Goal: Information Seeking & Learning: Check status

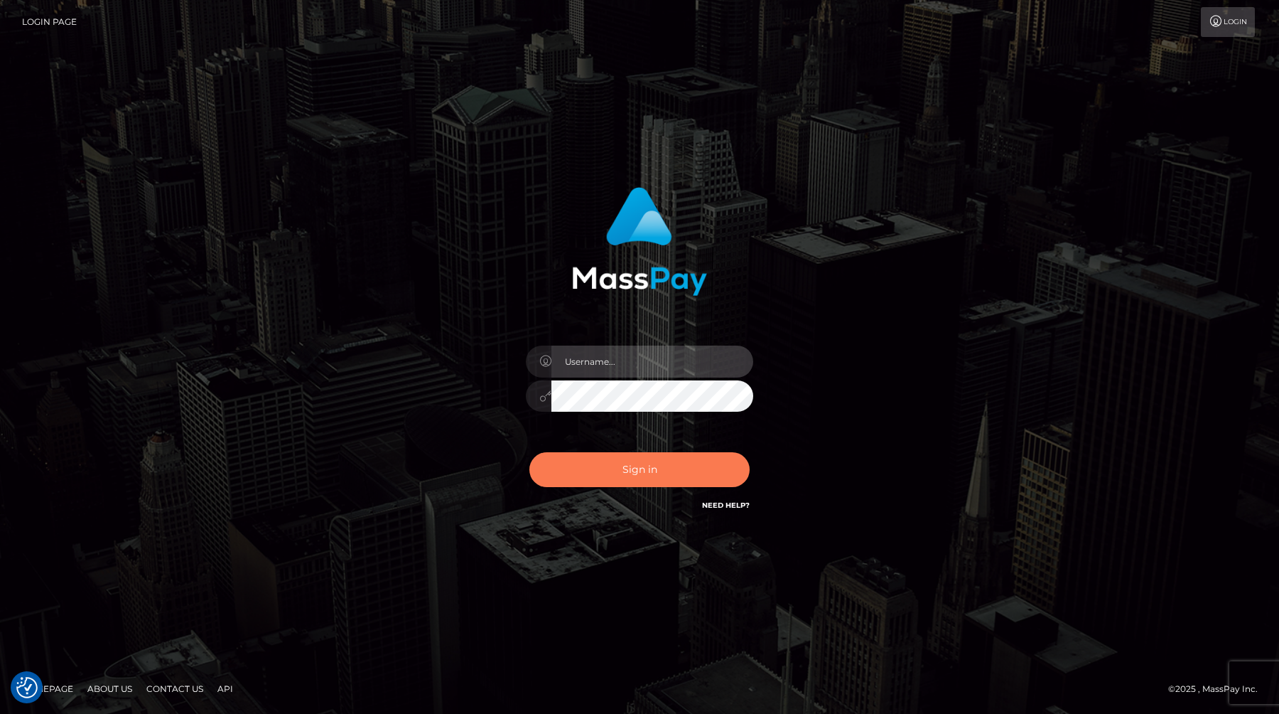
type input "anthony.club"
click at [674, 473] on button "Sign in" at bounding box center [640, 469] width 220 height 35
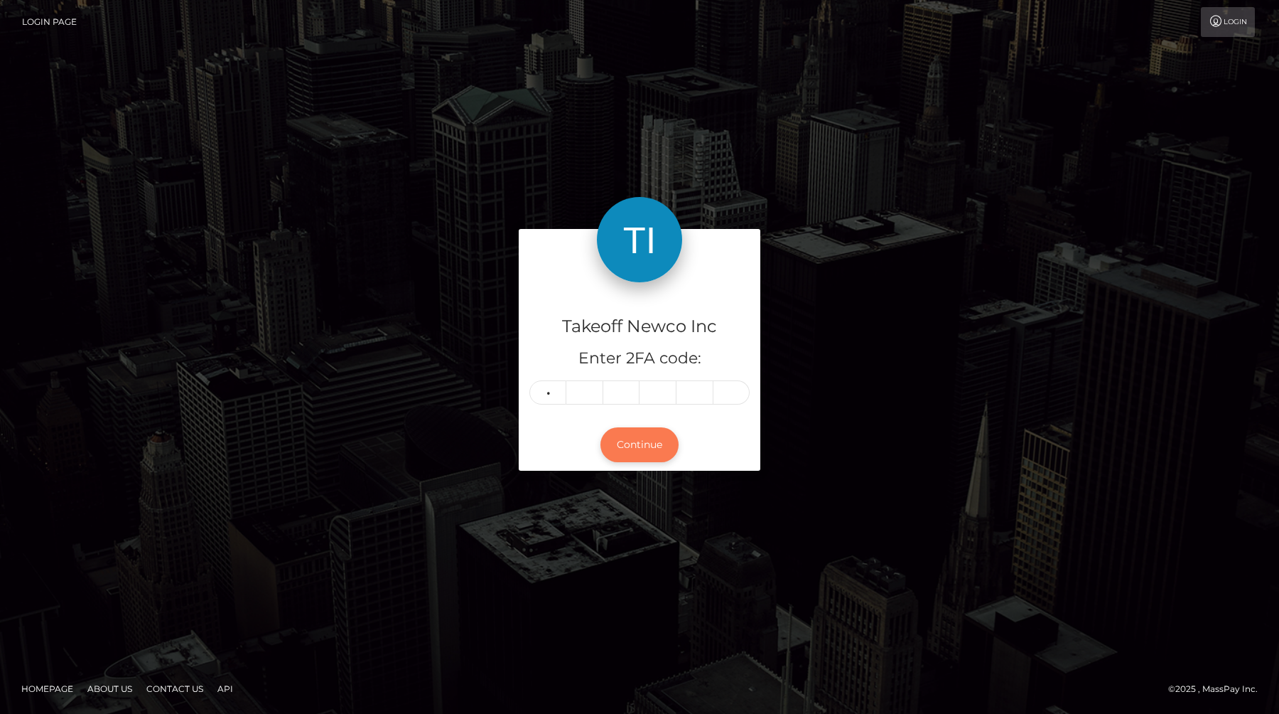
type input "5"
type input "3"
type input "5"
type input "8"
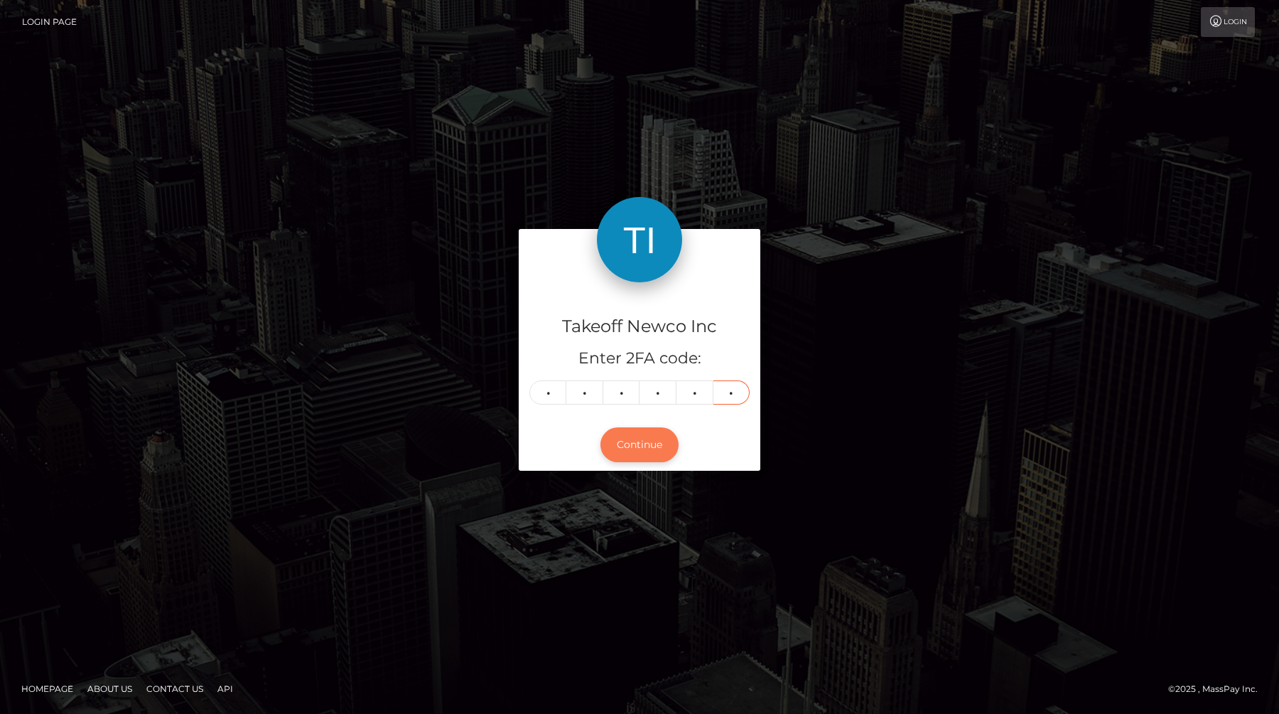
type input "1"
click at [643, 444] on button "Continue" at bounding box center [640, 444] width 78 height 35
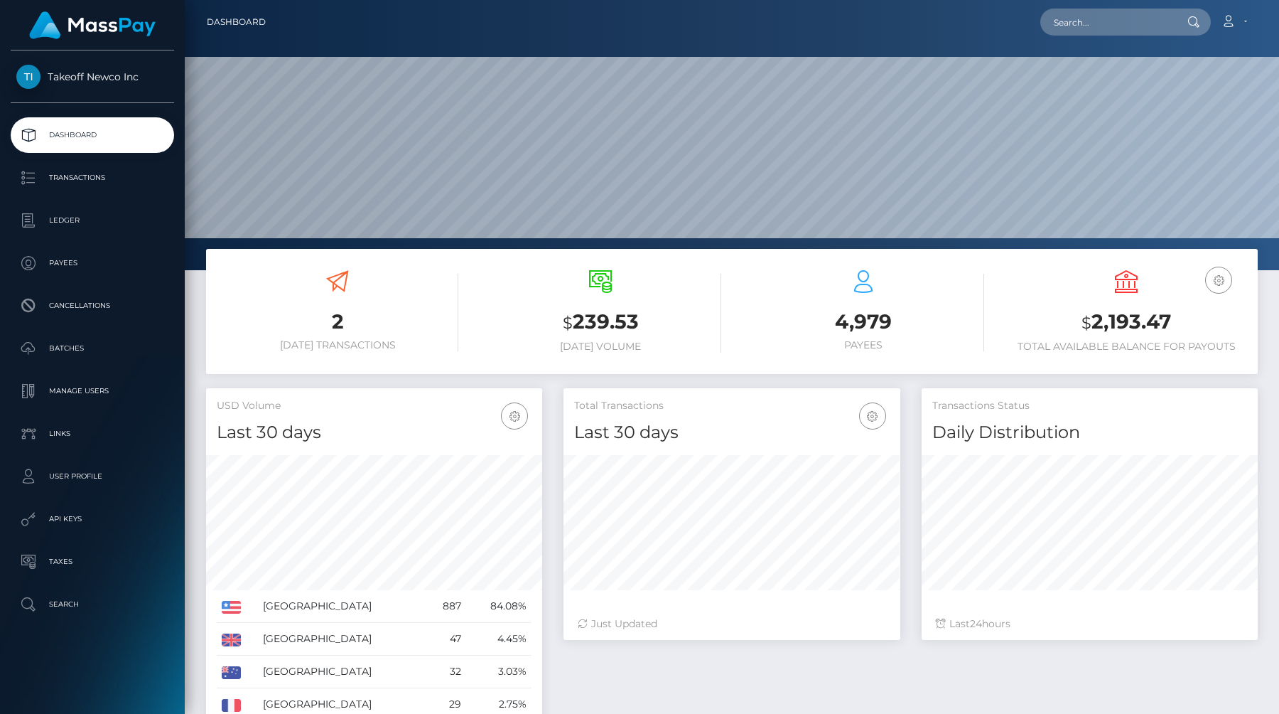
scroll to position [252, 336]
click at [49, 218] on p "Ledger" at bounding box center [92, 220] width 152 height 21
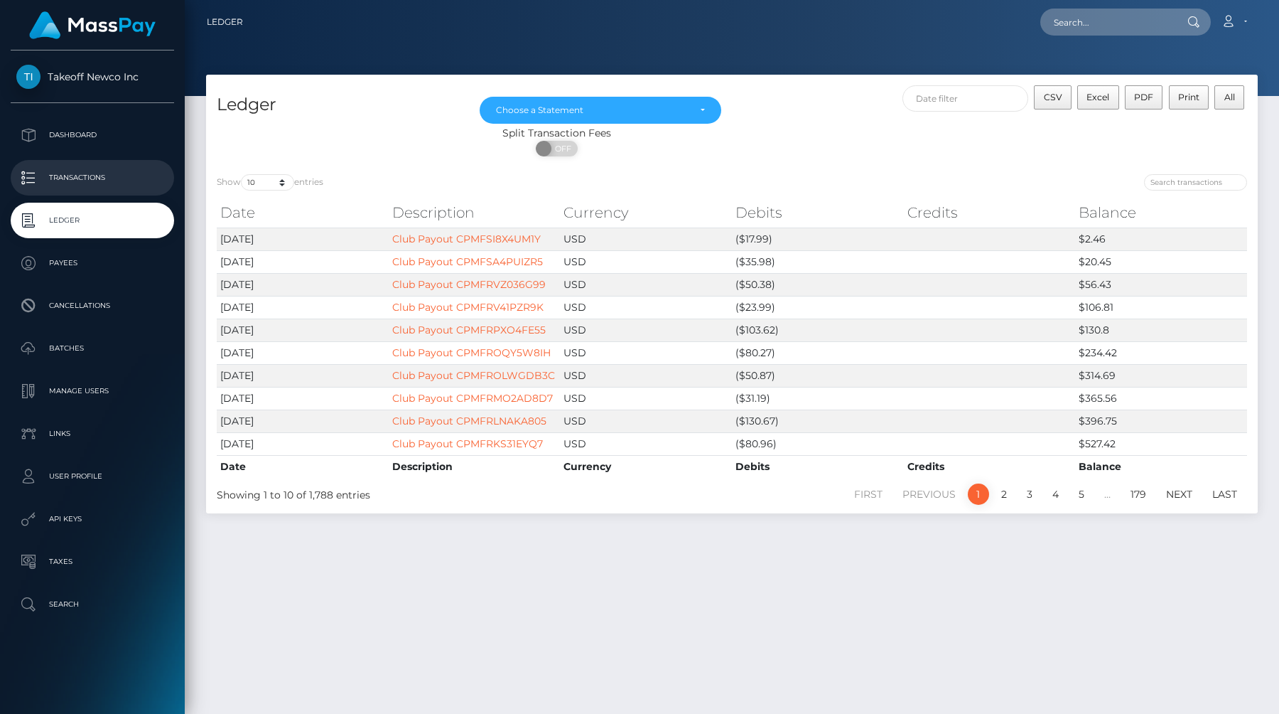
click at [80, 185] on p "Transactions" at bounding box center [92, 177] width 152 height 21
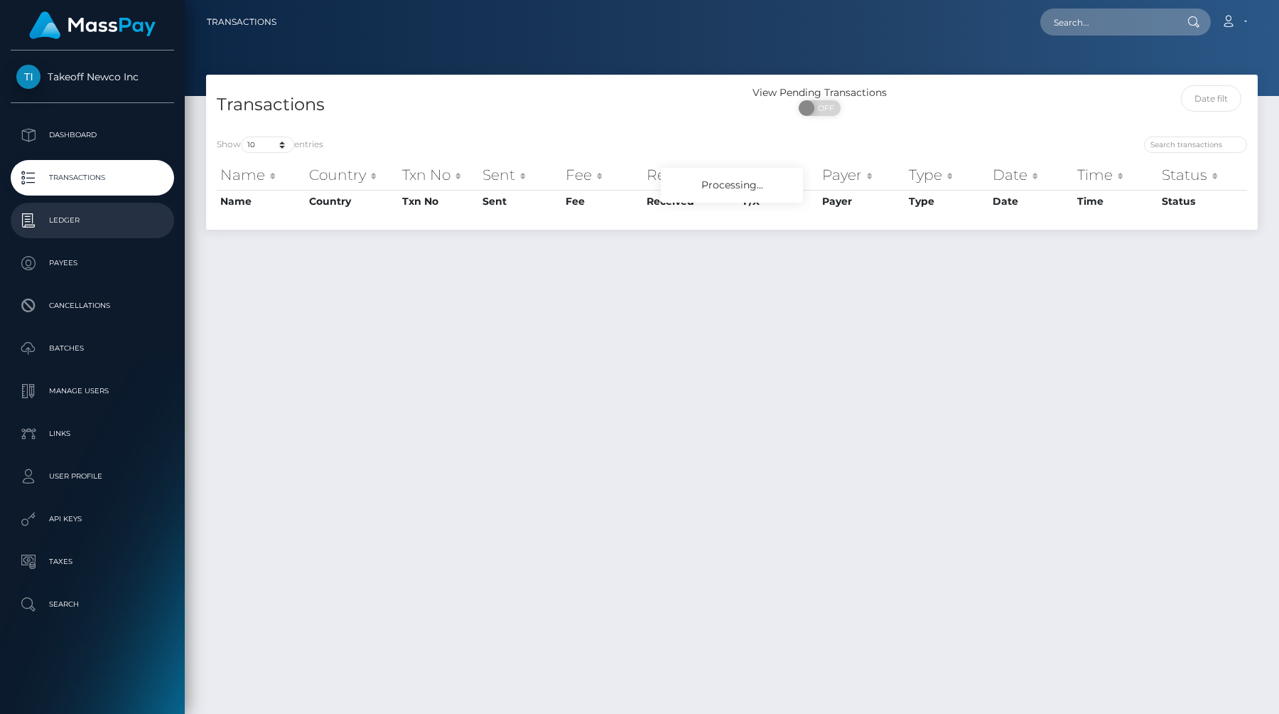
click at [75, 217] on p "Ledger" at bounding box center [92, 220] width 152 height 21
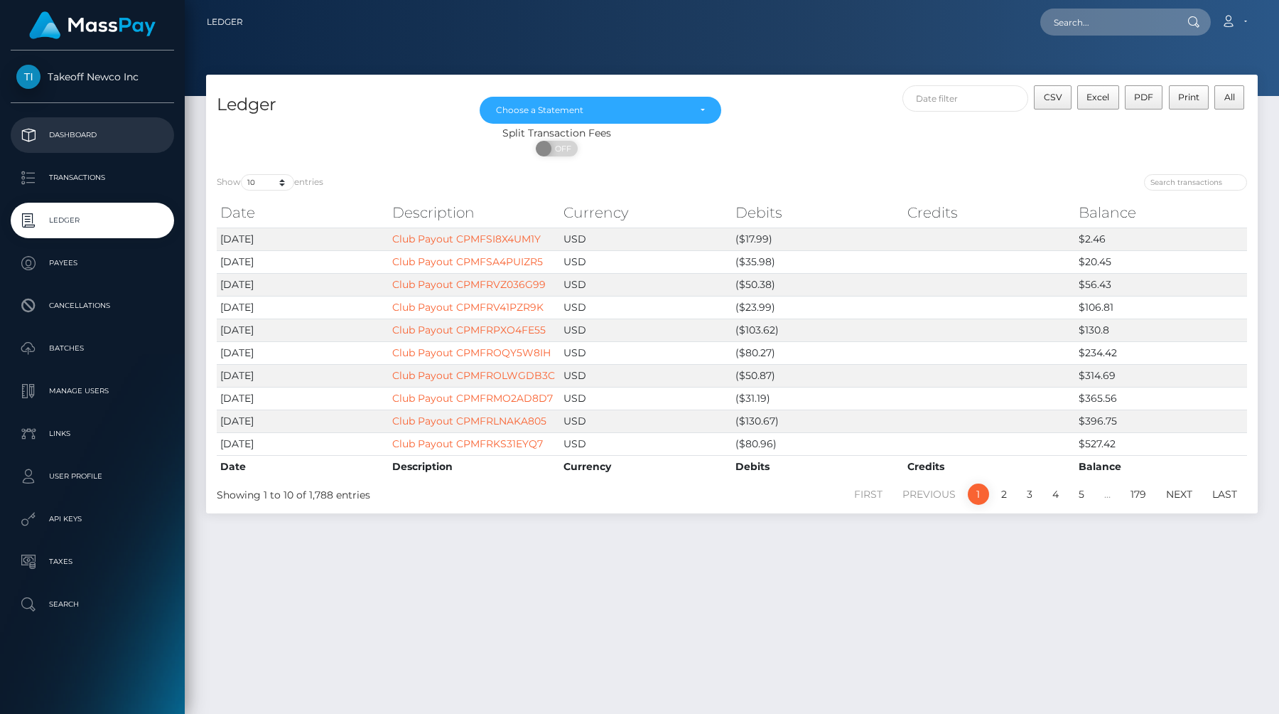
click at [96, 144] on p "Dashboard" at bounding box center [92, 134] width 152 height 21
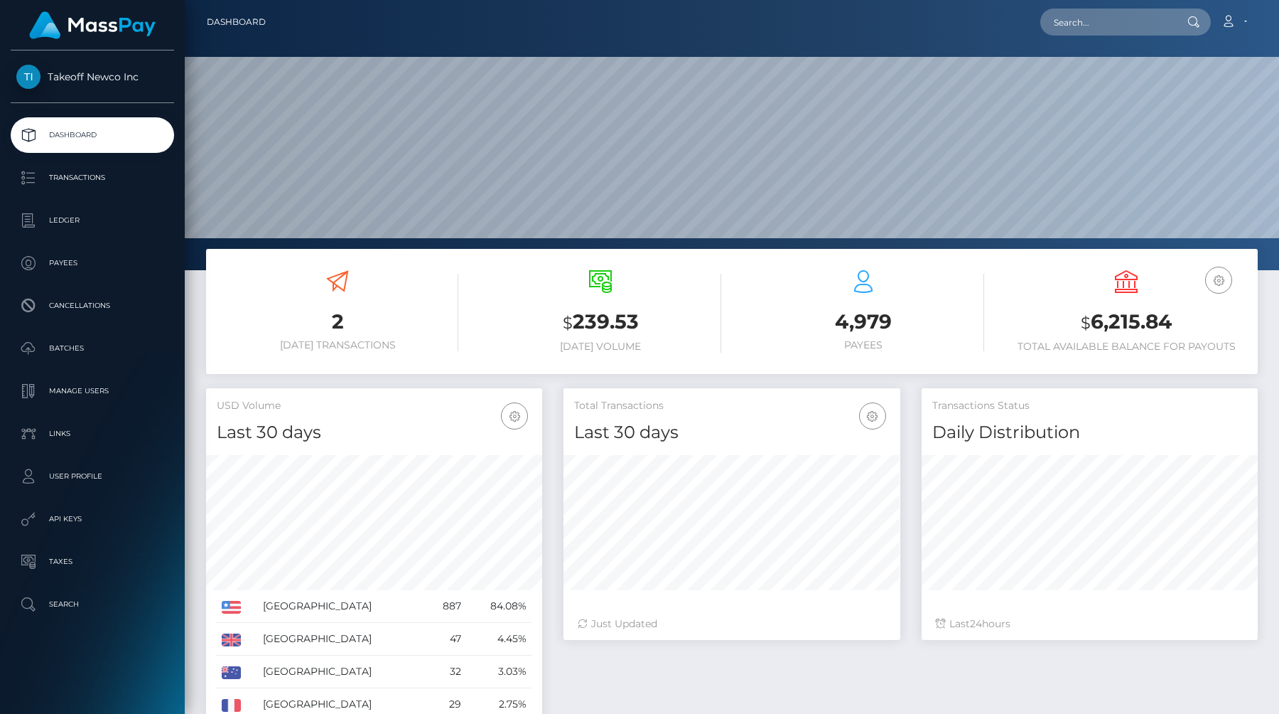
scroll to position [252, 336]
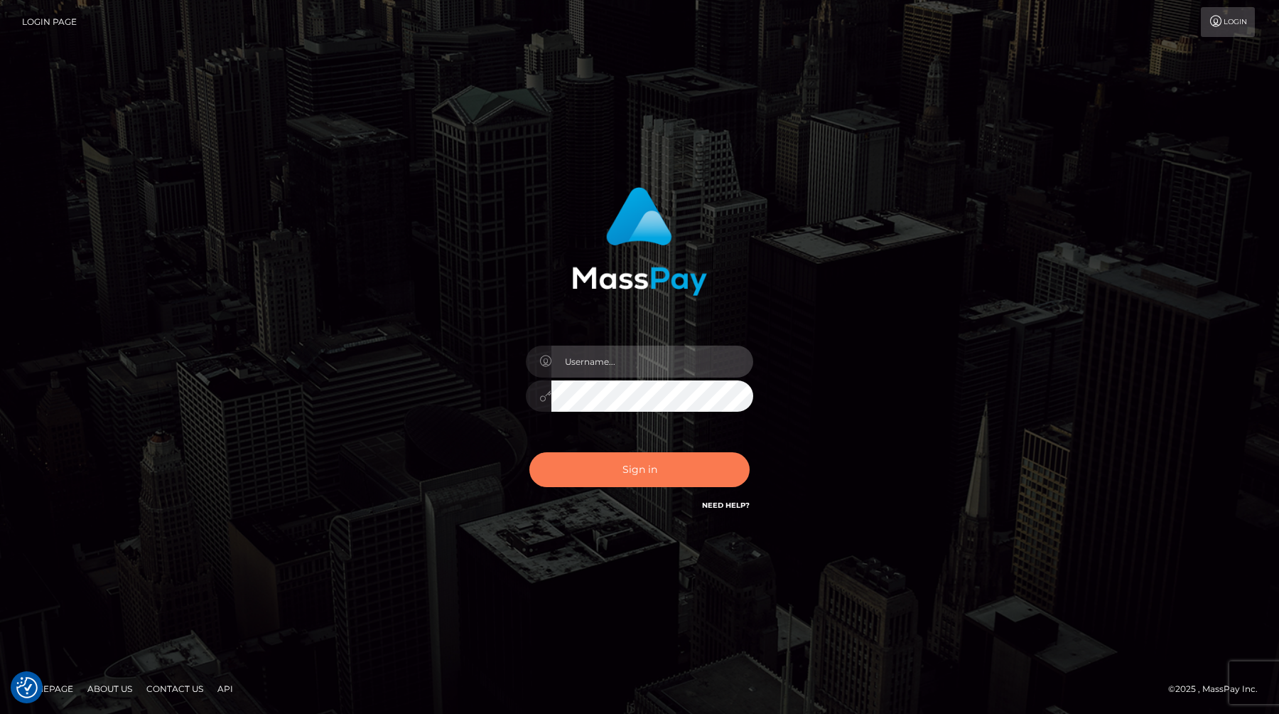
type input "[PERSON_NAME][DOMAIN_NAME]"
click at [632, 456] on button "Sign in" at bounding box center [640, 469] width 220 height 35
type input "anthony.club"
click at [632, 456] on button "Sign in" at bounding box center [640, 469] width 220 height 35
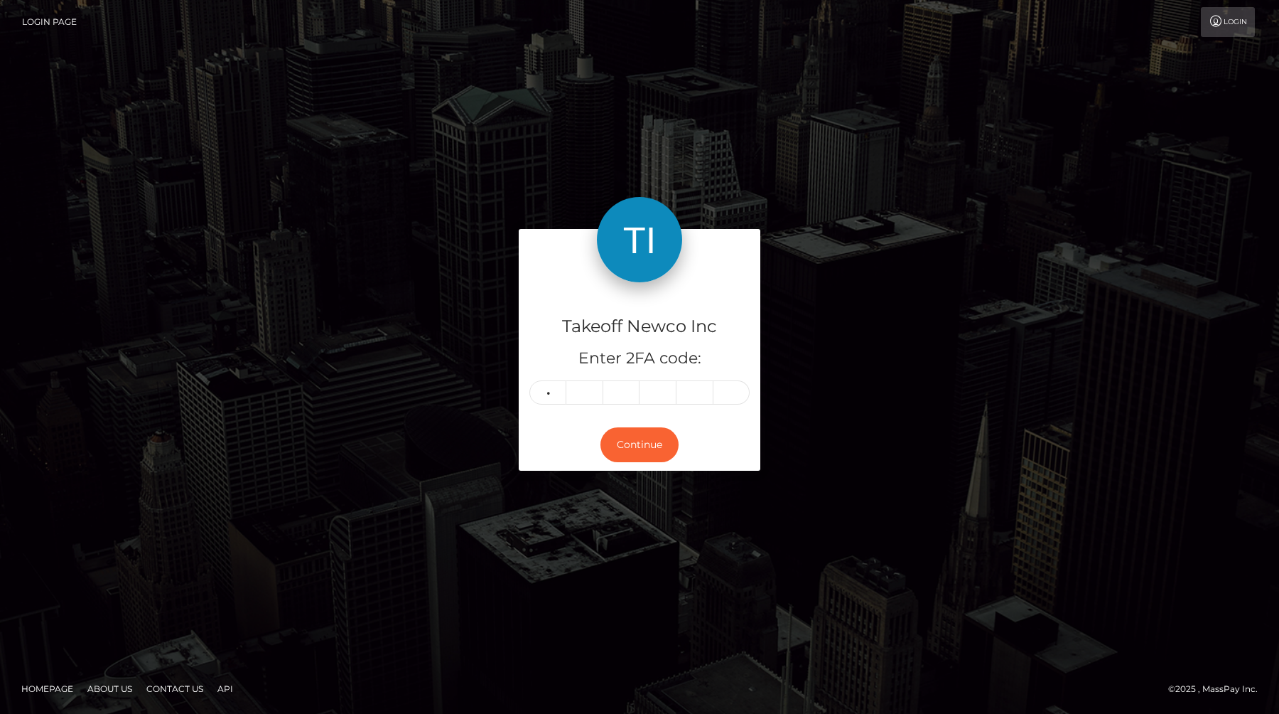
type input "2"
type input "0"
type input "5"
type input "9"
type input "5"
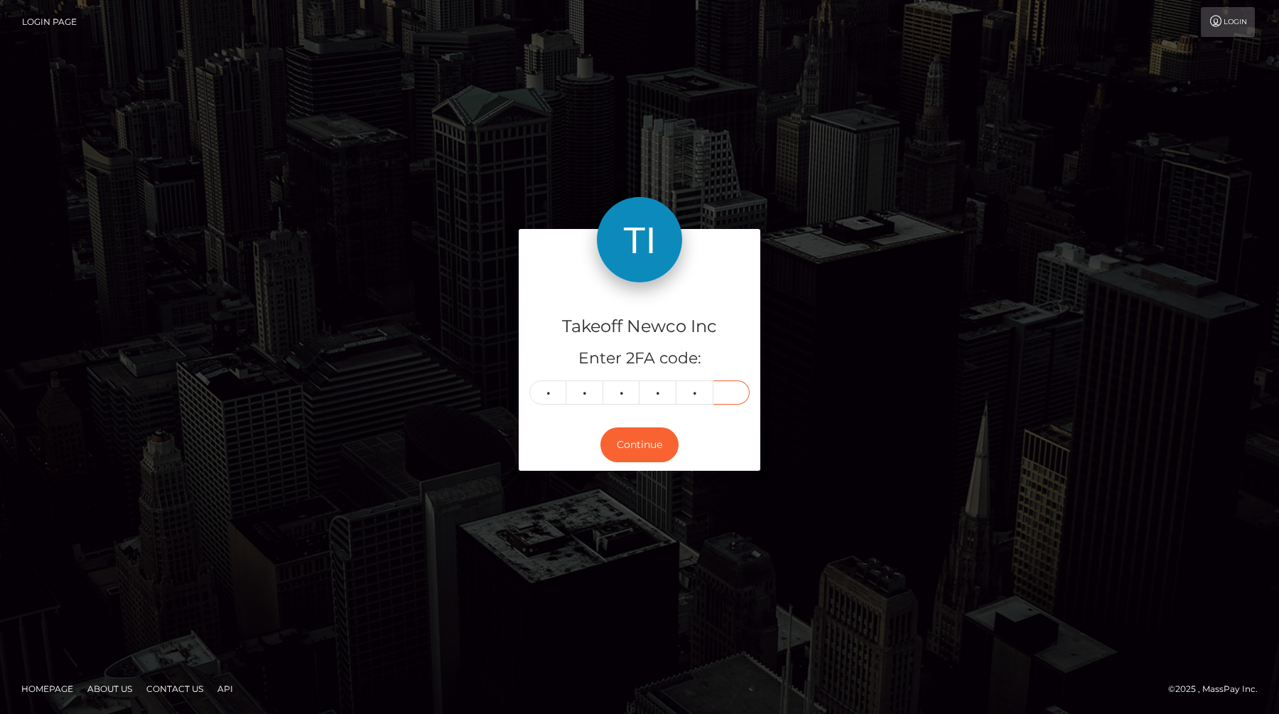
type input "0"
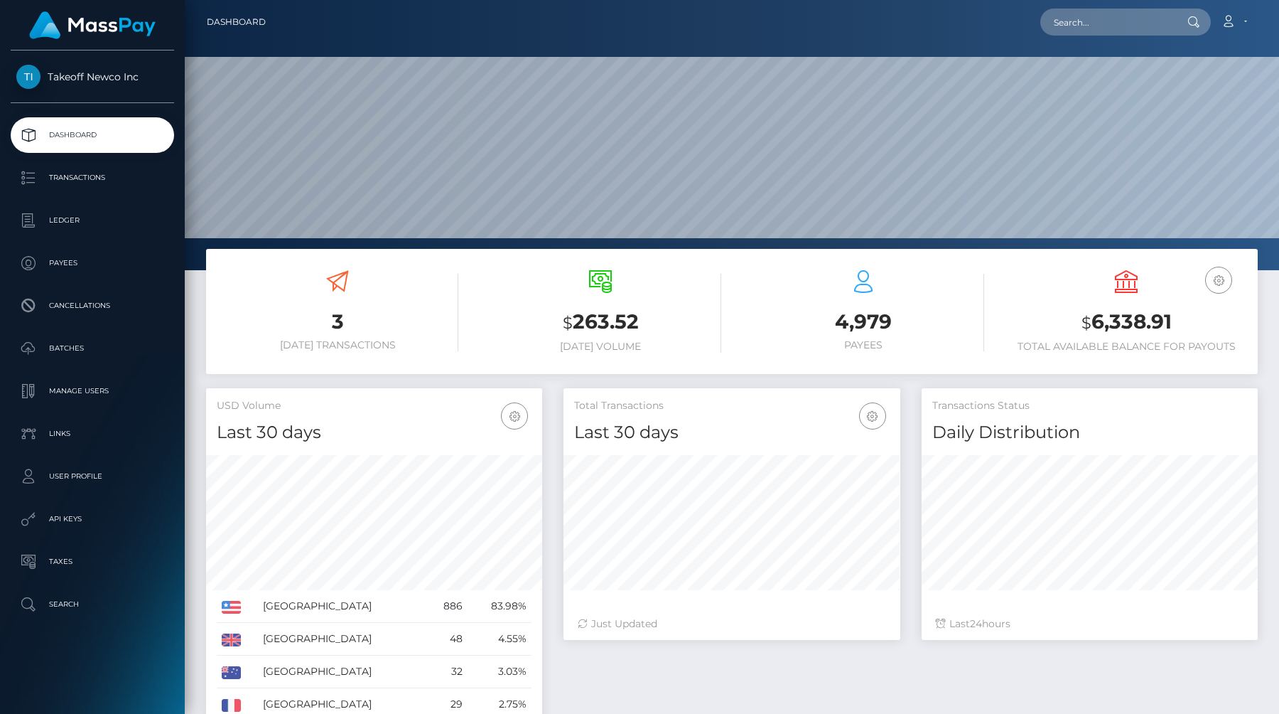
scroll to position [252, 336]
click at [69, 235] on link "Ledger" at bounding box center [92, 221] width 163 height 36
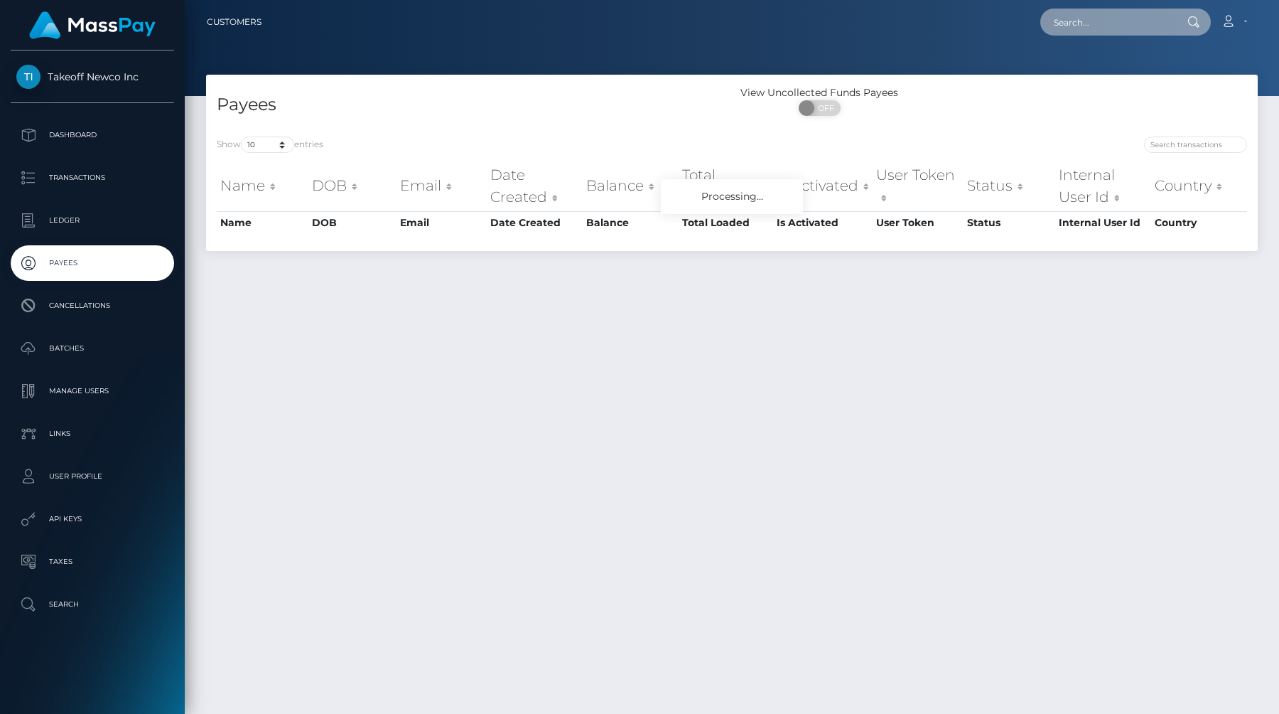
click at [1119, 28] on input "text" at bounding box center [1108, 22] width 134 height 27
paste input "kL85s73NLNb1pmLUEYetB3HoCQn2"
type input "kL85s73NLNb1pmLUEYetB3HoCQn2"
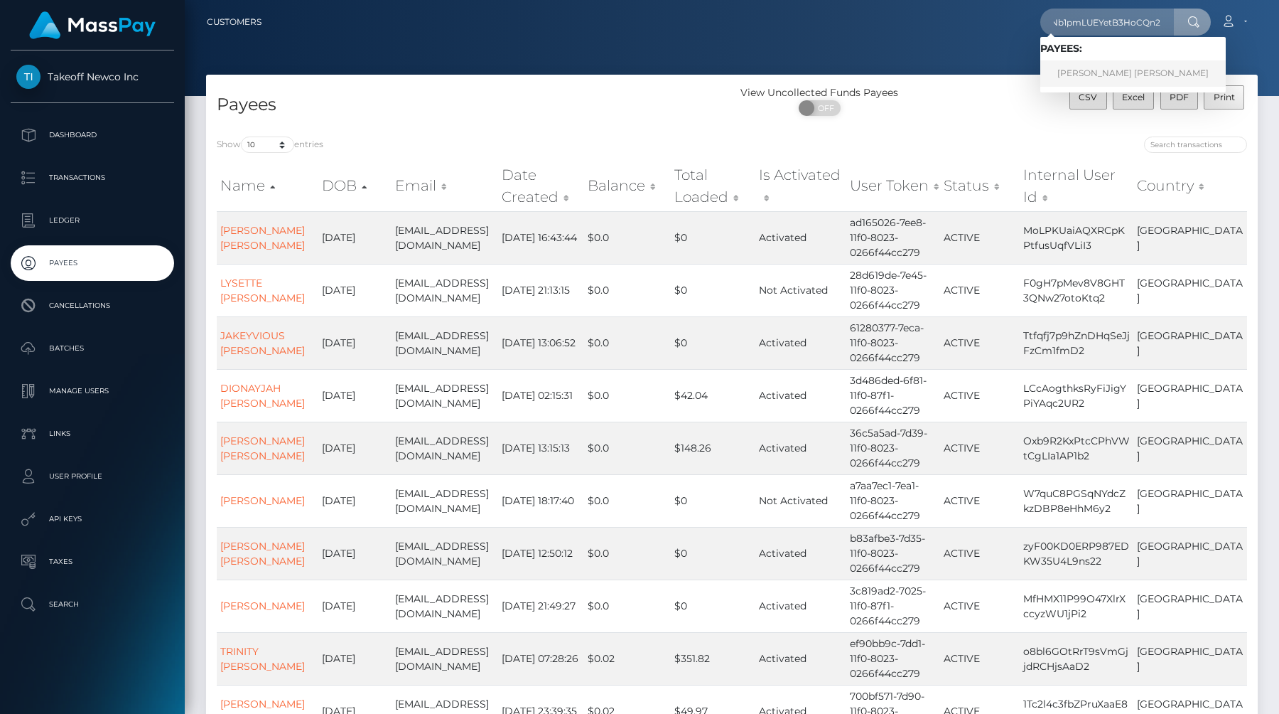
scroll to position [0, 0]
click at [1100, 63] on link "[PERSON_NAME] [PERSON_NAME]" at bounding box center [1134, 73] width 186 height 26
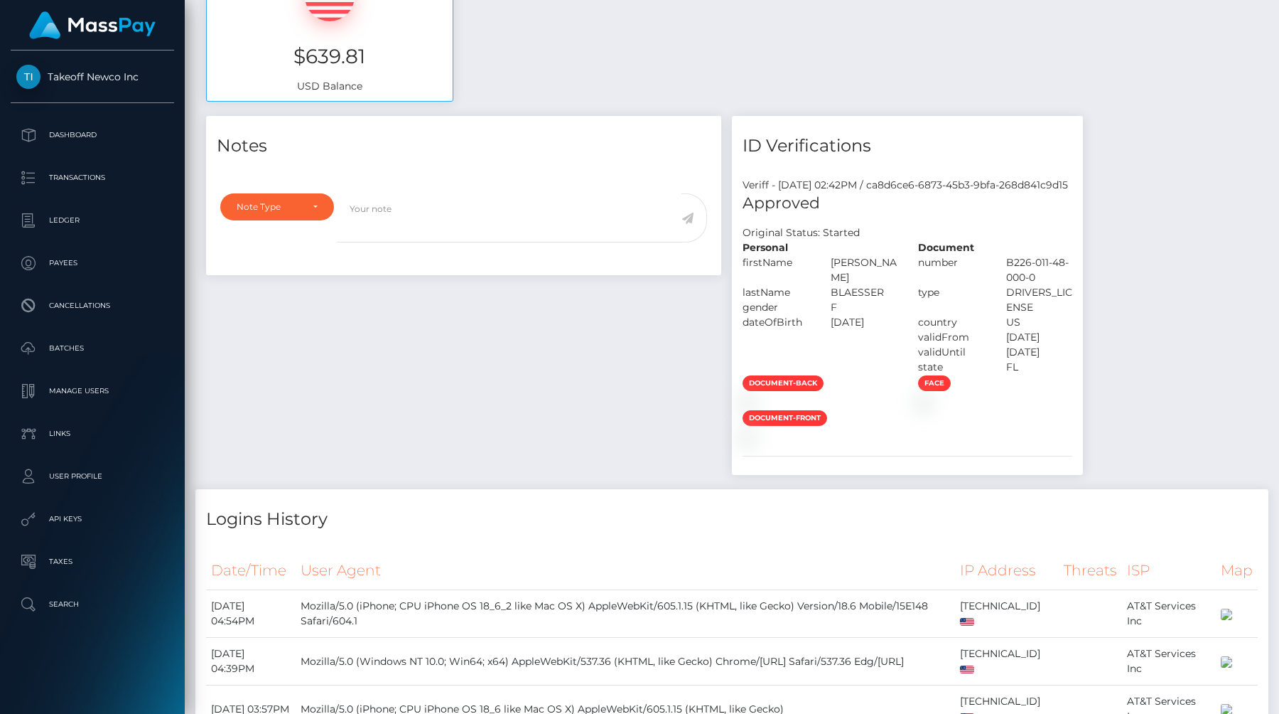
scroll to position [426, 0]
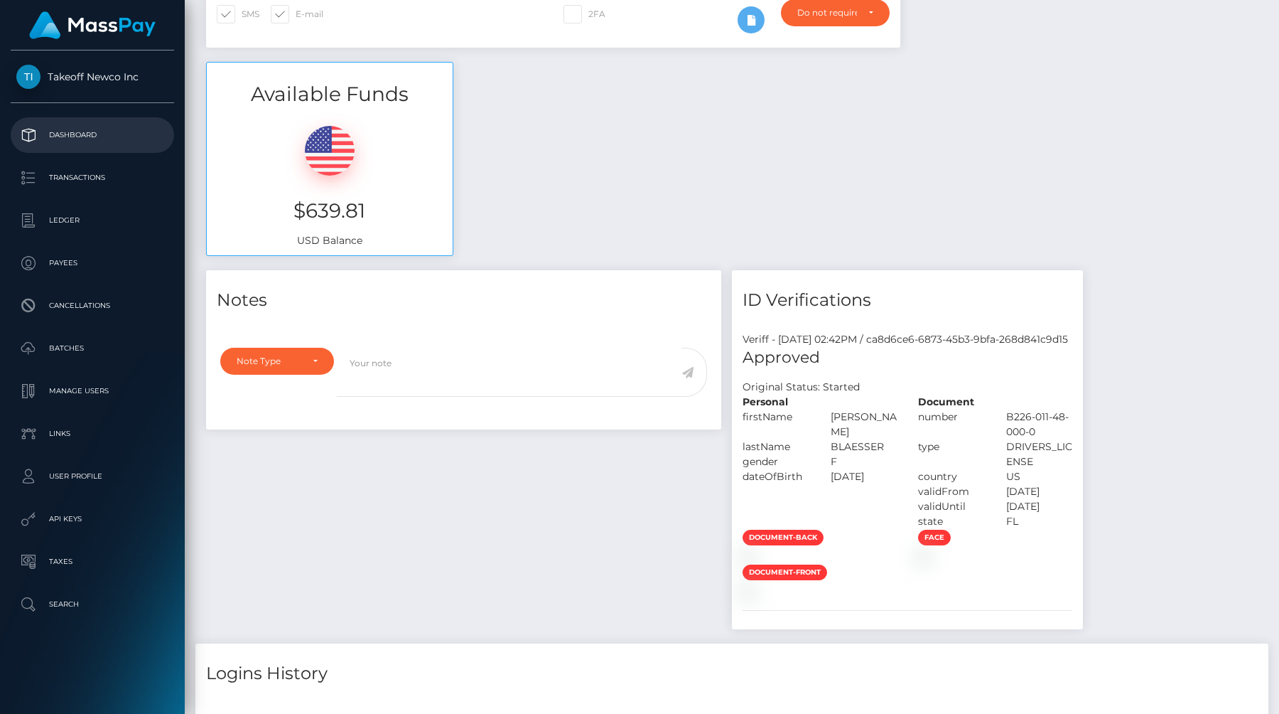
click at [100, 142] on p "Dashboard" at bounding box center [92, 134] width 152 height 21
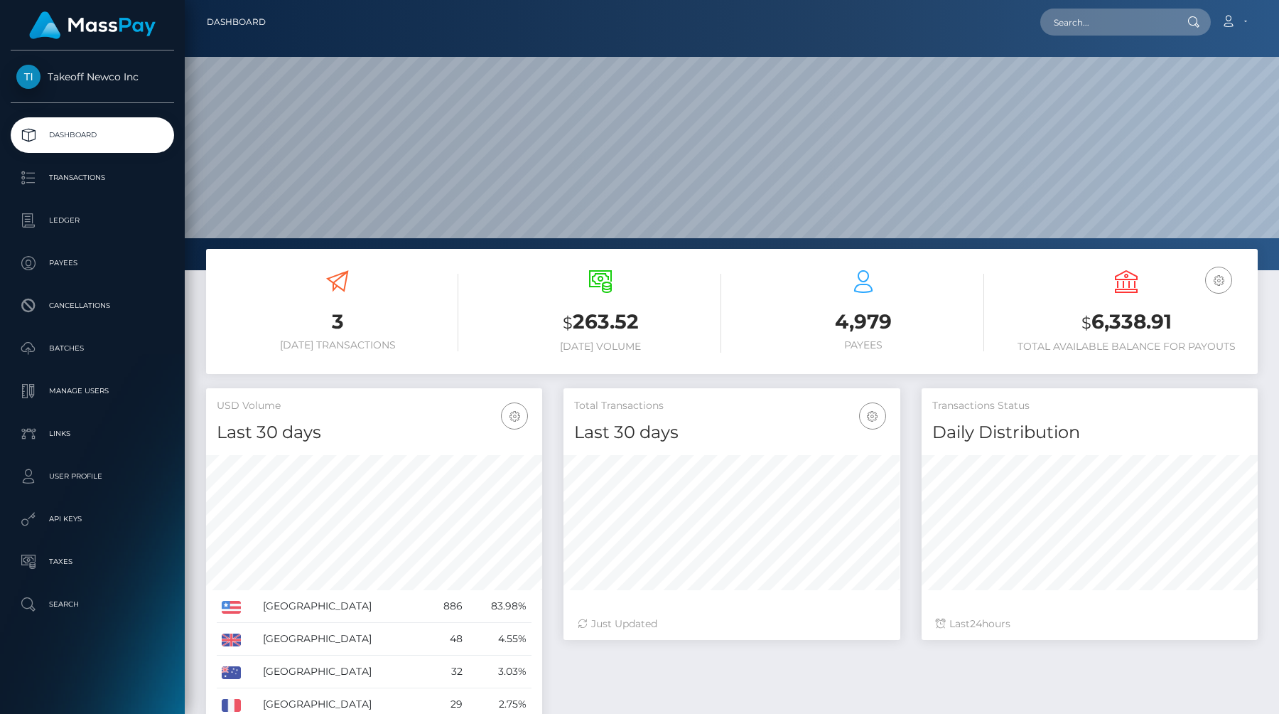
scroll to position [252, 336]
click at [1214, 285] on icon "button" at bounding box center [1219, 281] width 17 height 18
click at [1139, 294] on div "USD Balance $ 6,338.91 Total Available Balance for Payouts" at bounding box center [1127, 311] width 242 height 82
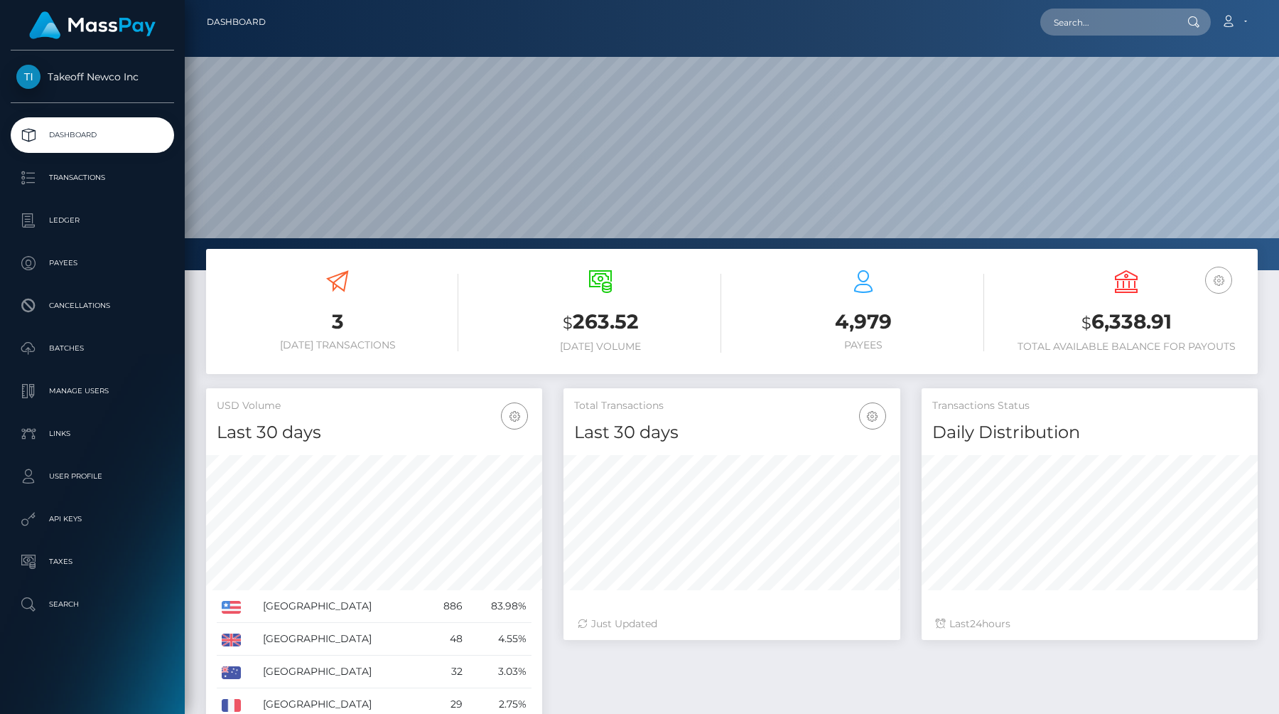
click at [1211, 276] on icon "button" at bounding box center [1219, 281] width 17 height 18
click at [1170, 317] on link "USD Balance" at bounding box center [1177, 325] width 114 height 26
click at [1218, 279] on icon "button" at bounding box center [1219, 281] width 17 height 18
click at [1172, 316] on link "USD Balance" at bounding box center [1177, 325] width 114 height 26
click at [72, 209] on link "Ledger" at bounding box center [92, 221] width 163 height 36
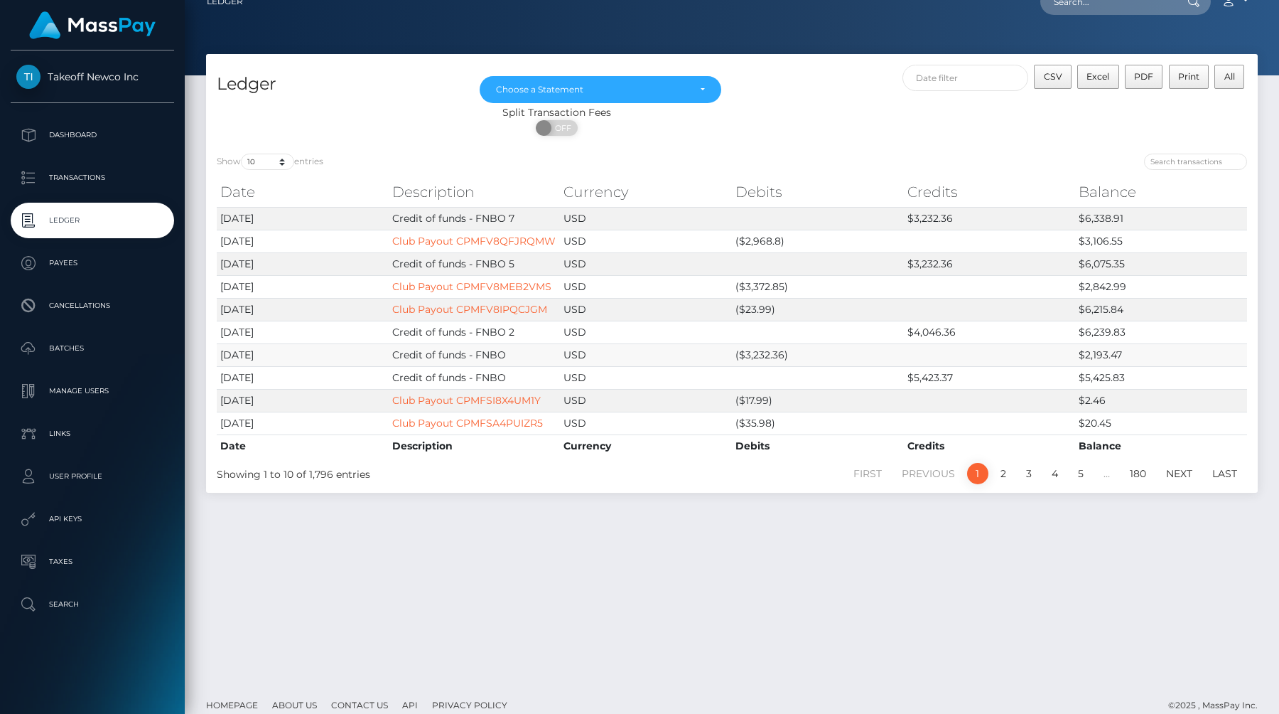
scroll to position [36, 0]
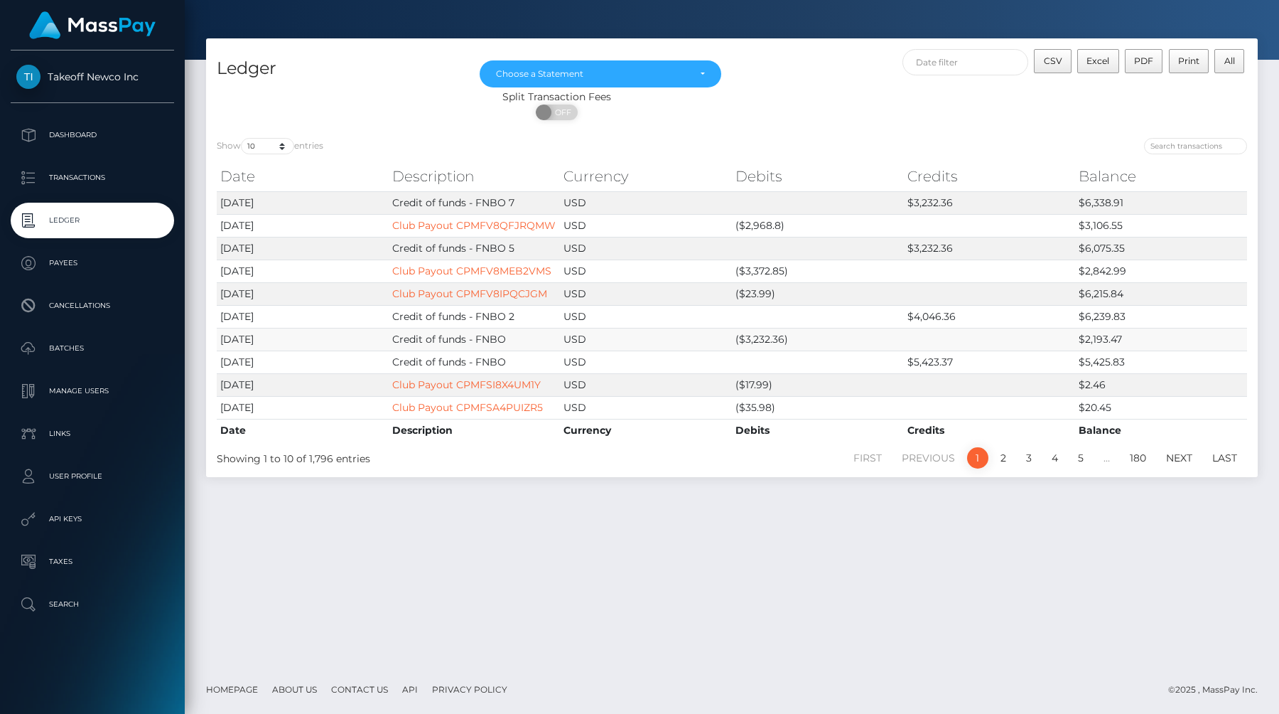
click at [756, 336] on td "($3,232.36)" at bounding box center [818, 339] width 172 height 23
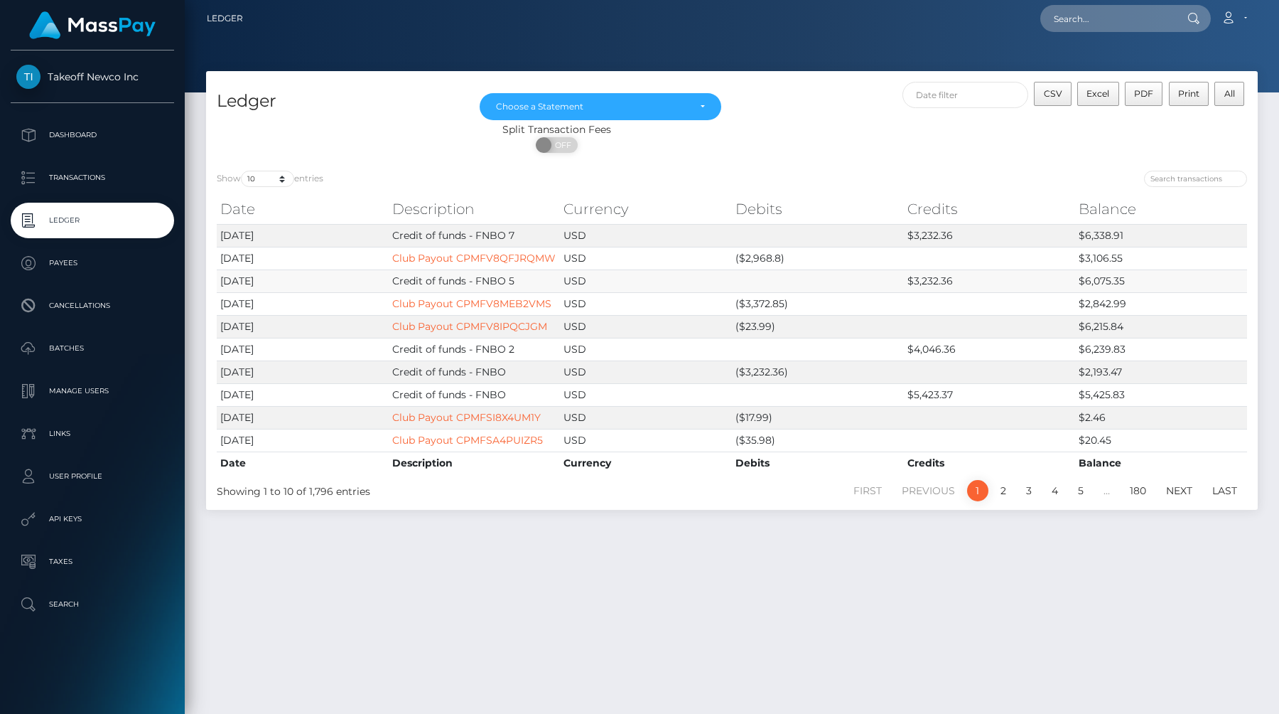
scroll to position [0, 0]
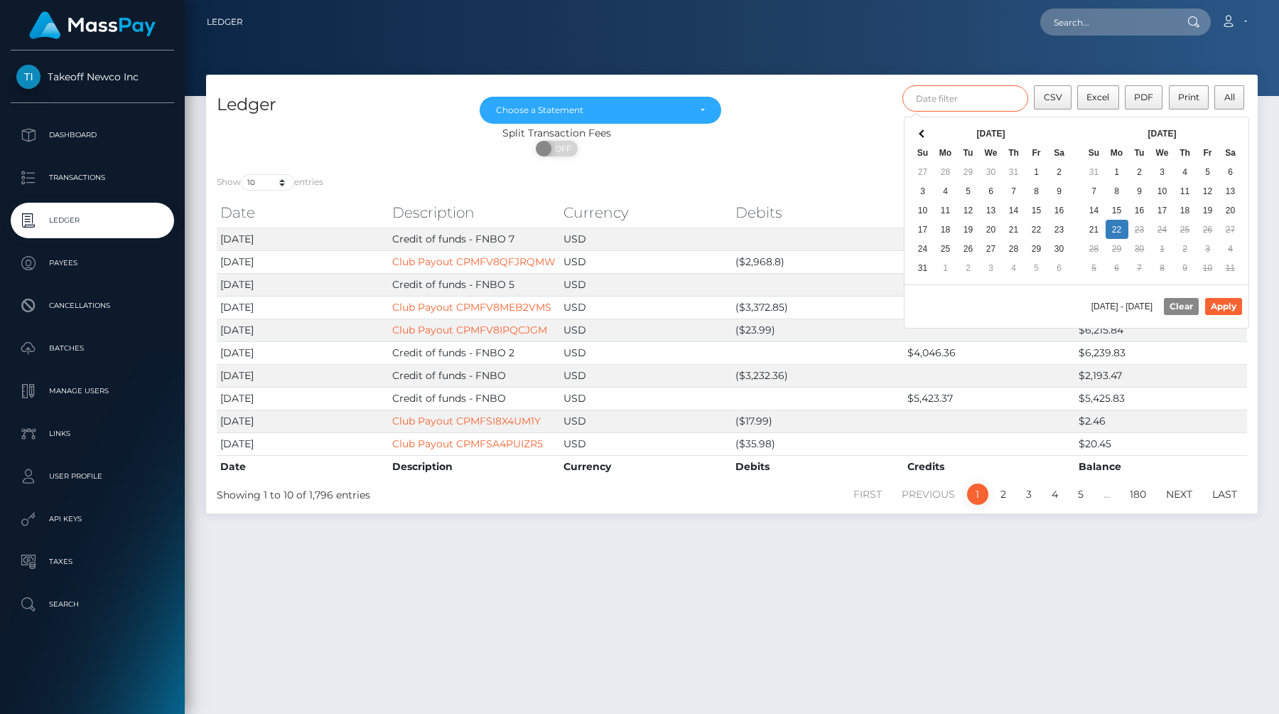
click at [962, 90] on input "text" at bounding box center [966, 98] width 127 height 26
type input "credit"
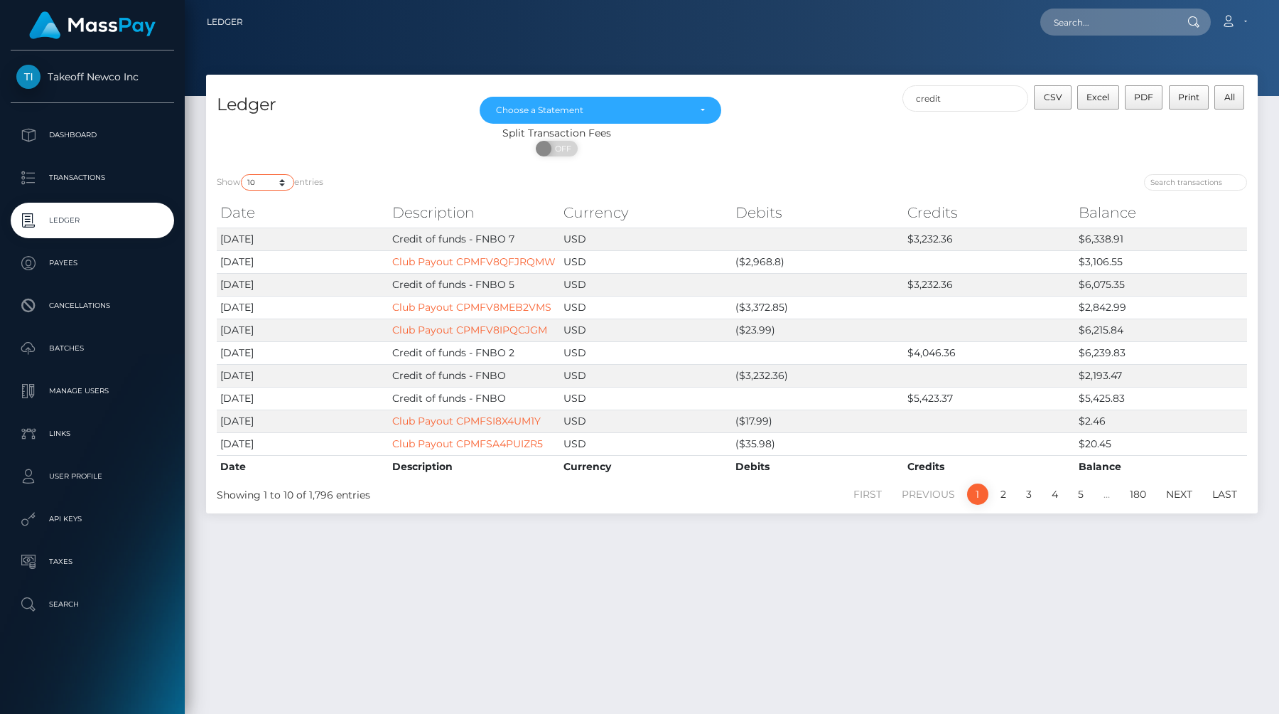
click at [267, 183] on select "10 25 50 100 250" at bounding box center [267, 182] width 53 height 16
select select "250"
click at [242, 174] on select "10 25 50 100 250" at bounding box center [267, 182] width 53 height 16
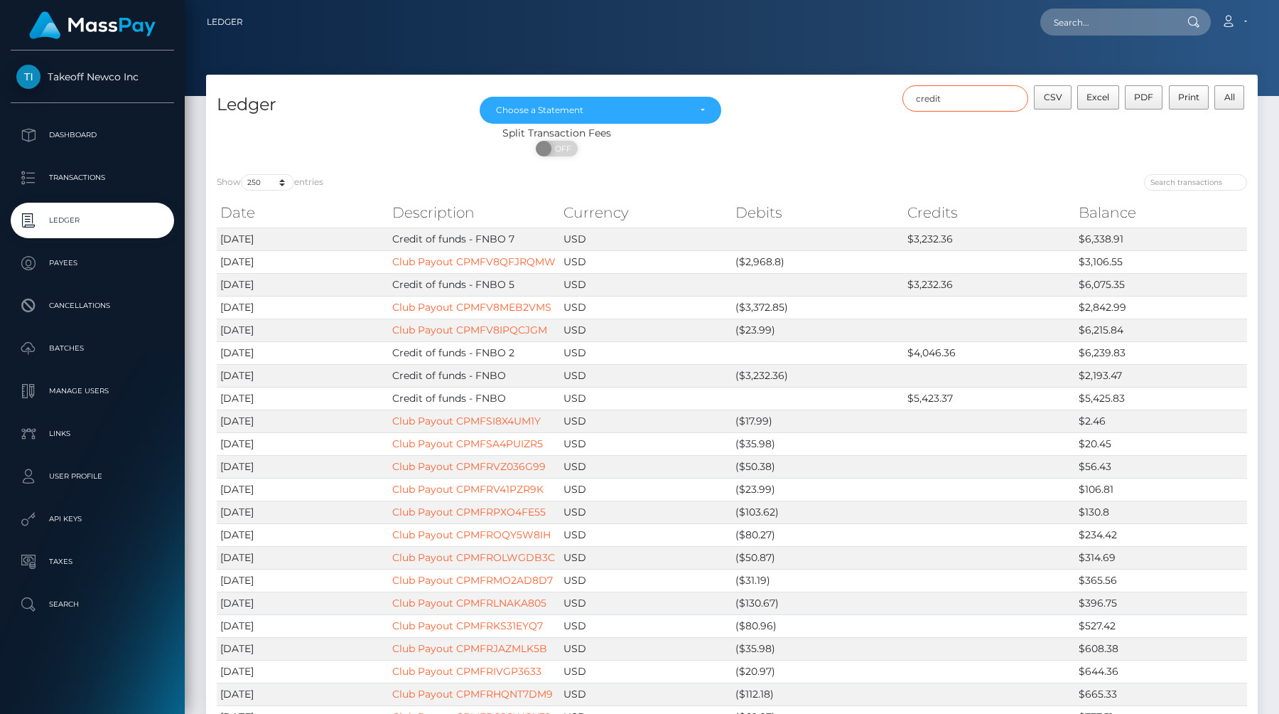
click at [970, 100] on input "credit" at bounding box center [966, 98] width 127 height 26
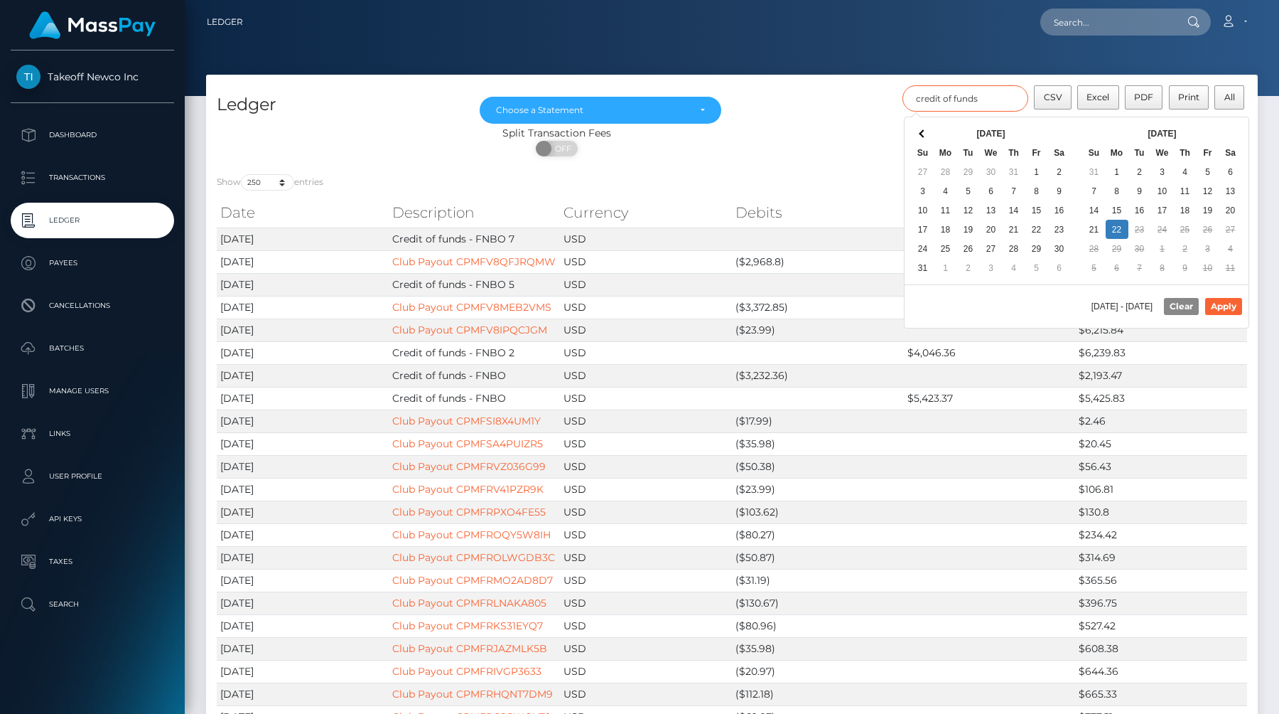
type input "credit of funds"
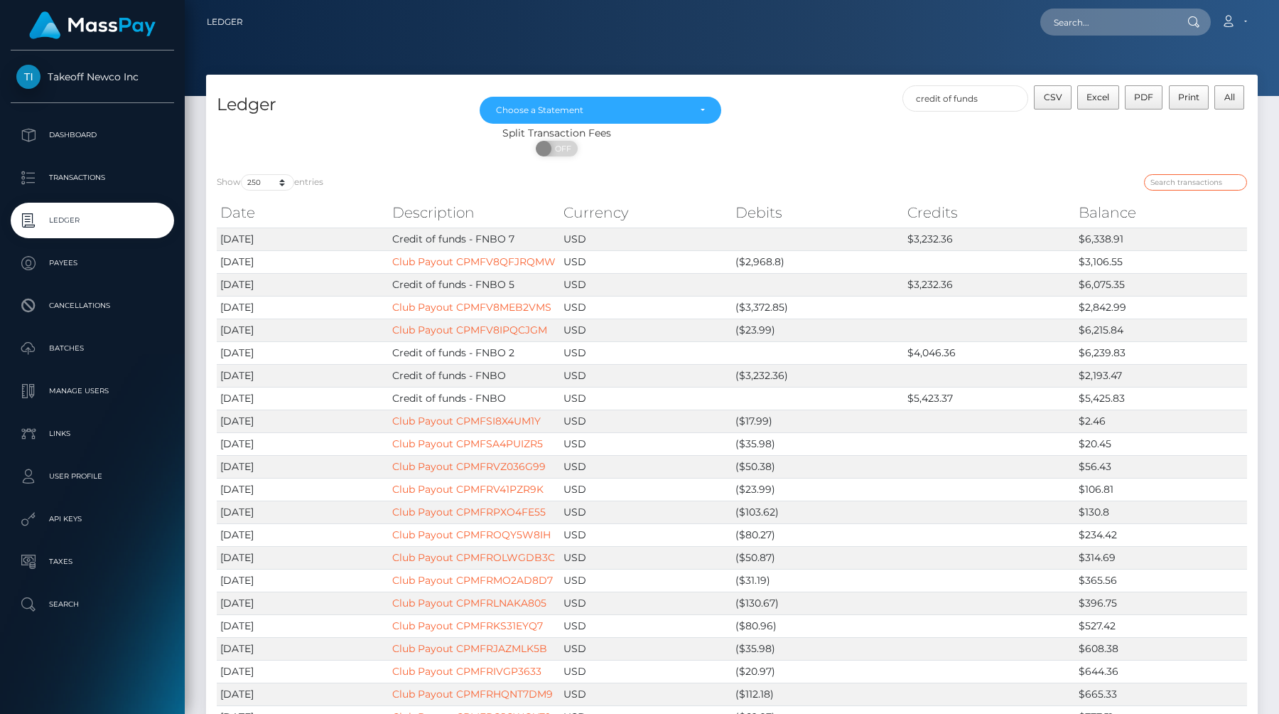
click at [1173, 178] on input "search" at bounding box center [1195, 182] width 103 height 16
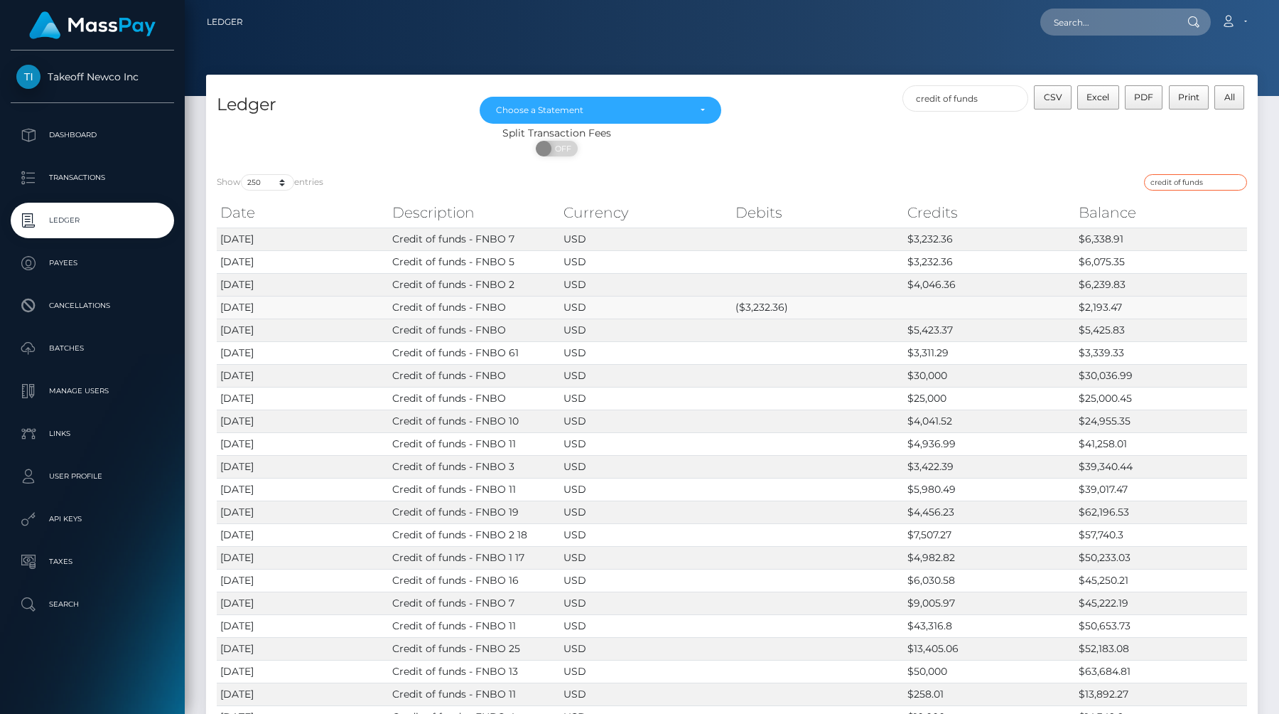
type input "credit of funds"
